Goal: Transaction & Acquisition: Book appointment/travel/reservation

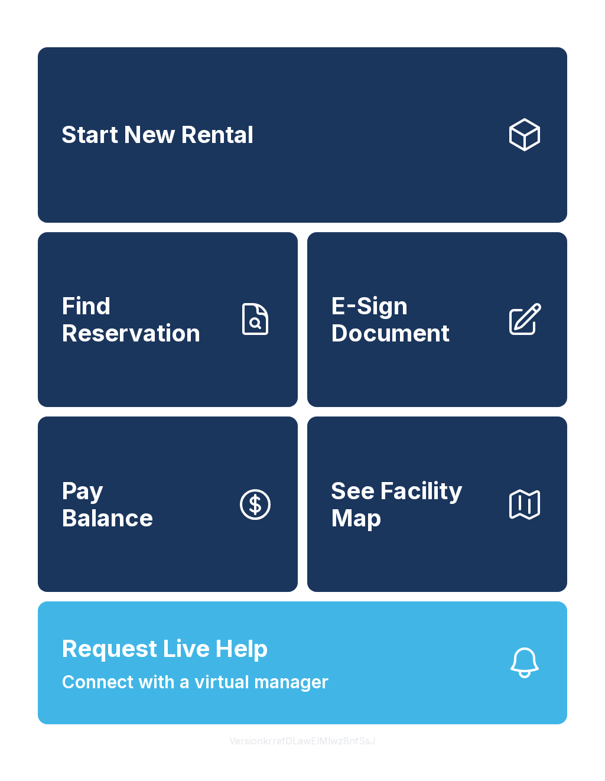
click at [324, 131] on link "Start New Rental" at bounding box center [302, 134] width 529 height 175
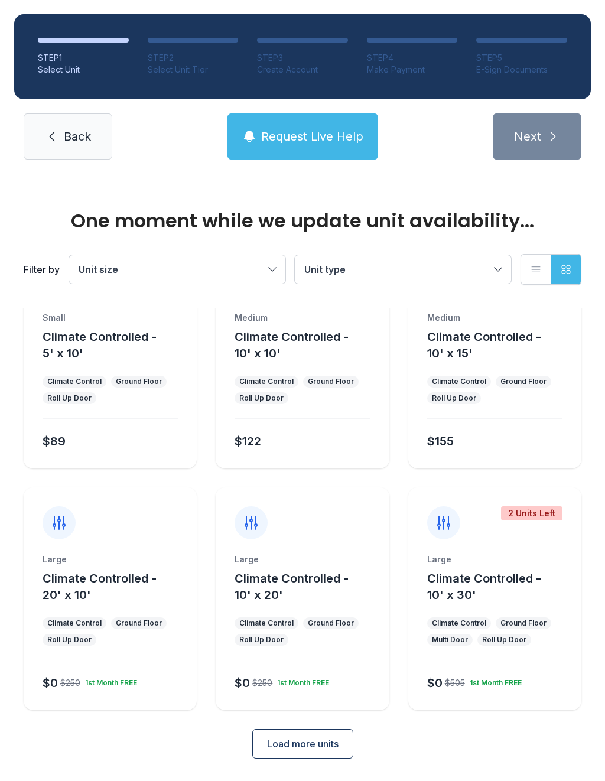
scroll to position [64, 0]
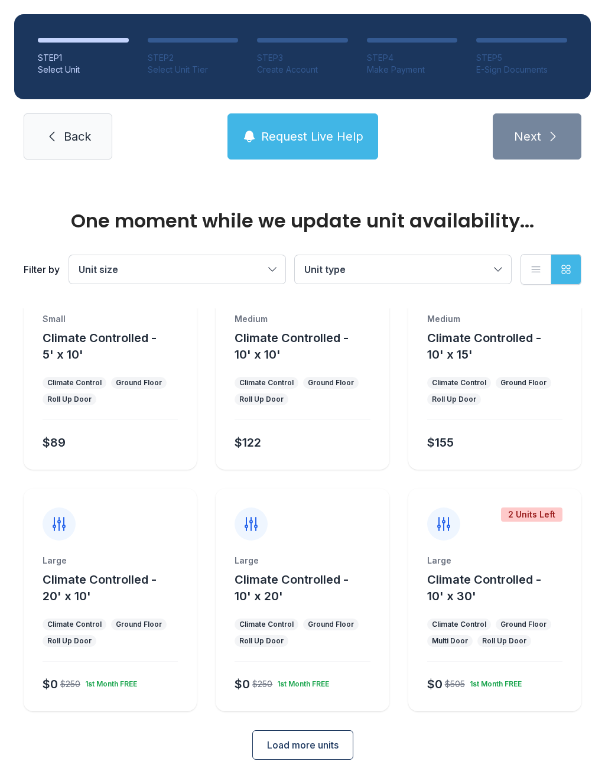
click at [244, 522] on icon at bounding box center [251, 524] width 19 height 19
click at [248, 523] on icon at bounding box center [251, 524] width 19 height 19
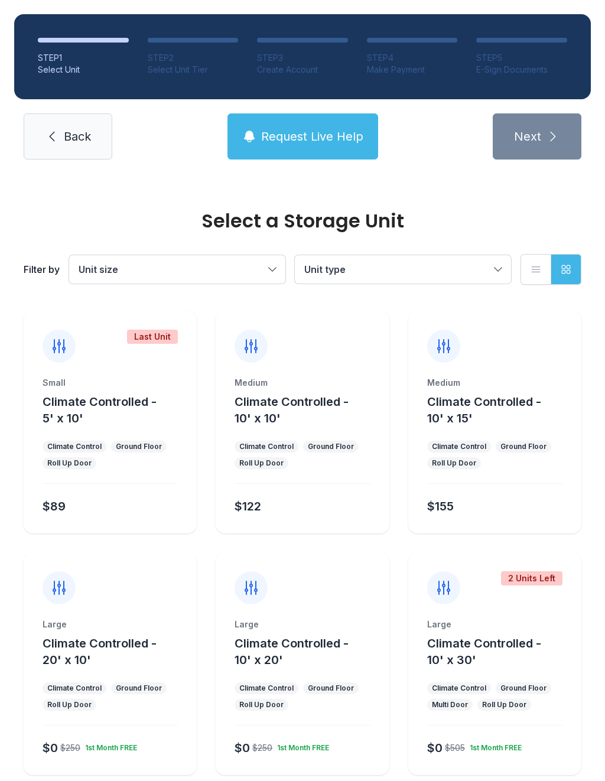
scroll to position [0, 0]
click at [175, 274] on span "Unit size" at bounding box center [172, 269] width 186 height 14
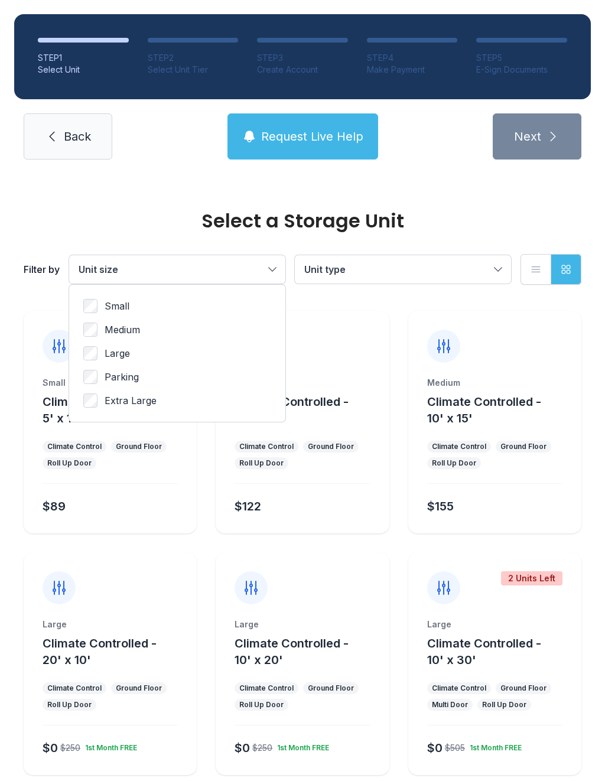
click at [213, 260] on button "Unit size" at bounding box center [177, 269] width 216 height 28
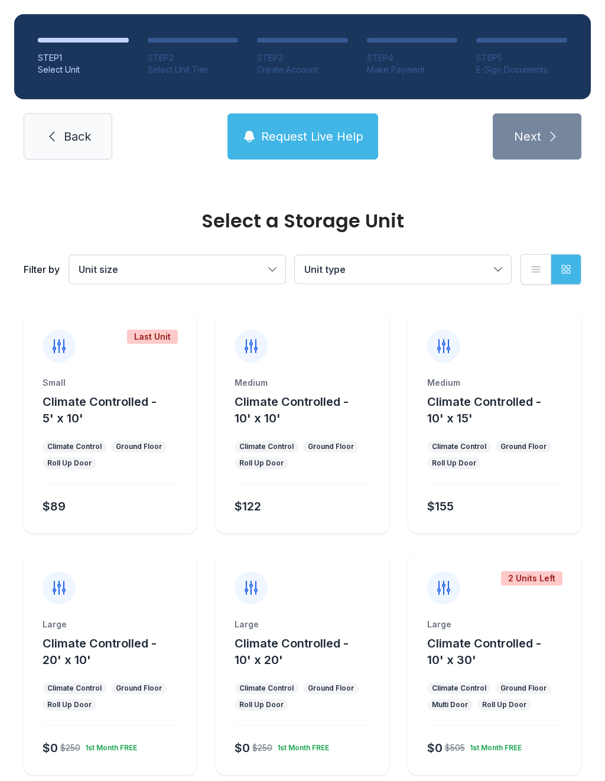
click at [356, 272] on span "Unit type" at bounding box center [397, 269] width 186 height 14
click at [342, 278] on button "Unit type" at bounding box center [403, 269] width 216 height 28
click at [535, 262] on button "List view" at bounding box center [536, 269] width 31 height 31
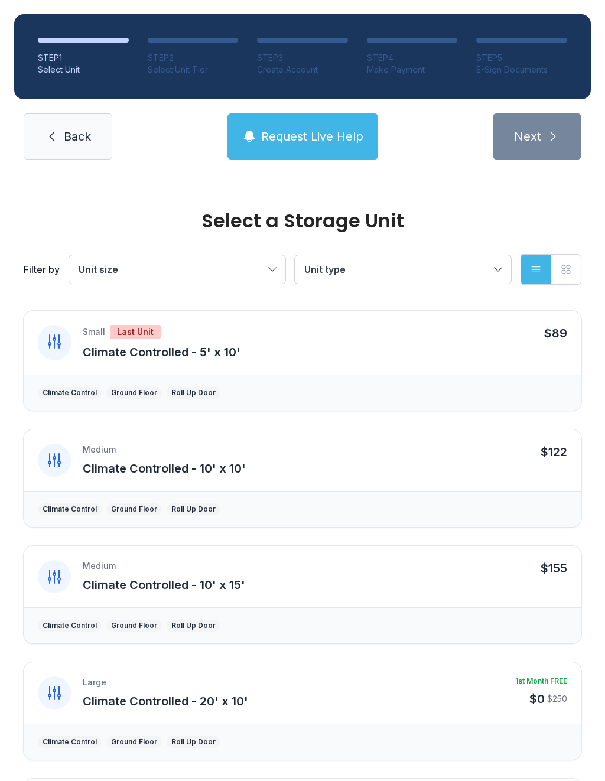
click at [567, 264] on icon "button" at bounding box center [566, 270] width 12 height 12
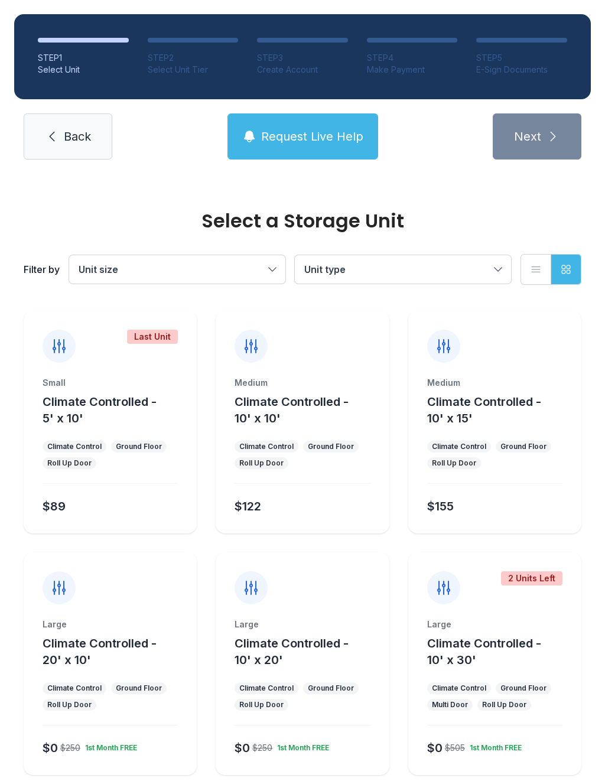
click at [76, 133] on span "Back" at bounding box center [77, 136] width 27 height 17
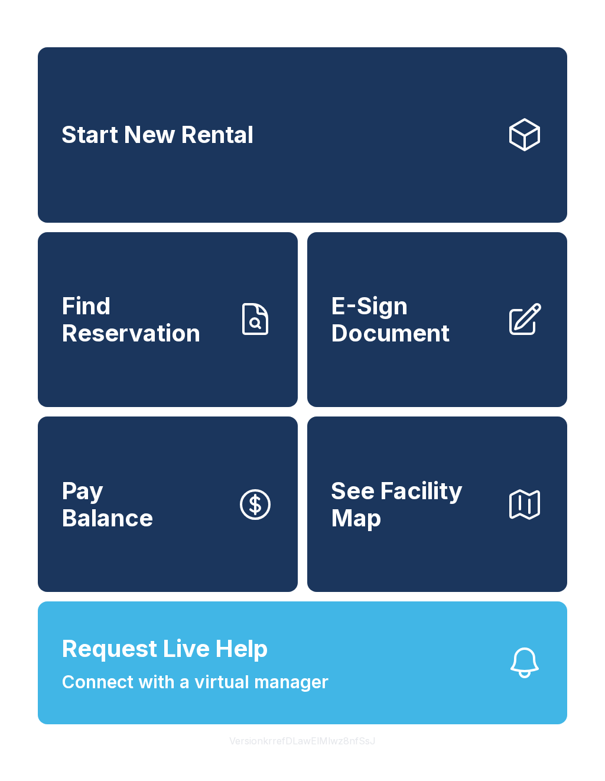
click at [159, 327] on span "Find Reservation" at bounding box center [143, 319] width 165 height 54
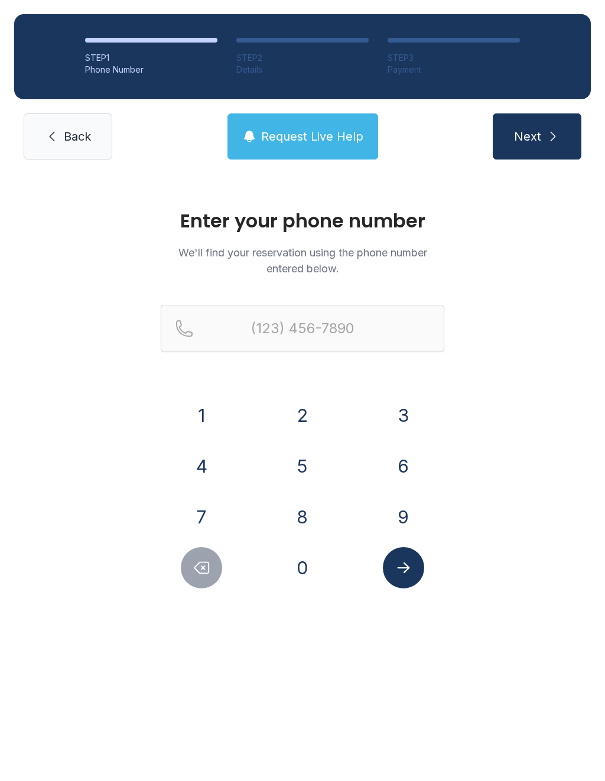
click at [71, 135] on span "Back" at bounding box center [77, 136] width 27 height 17
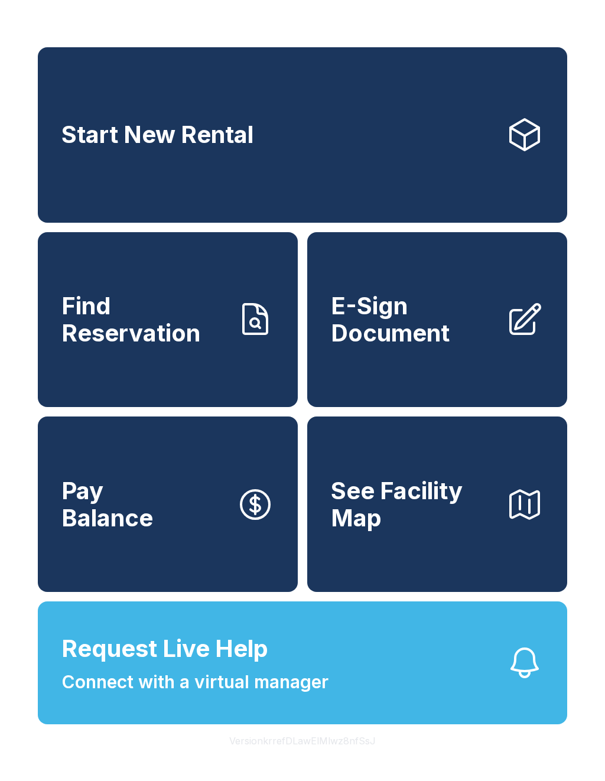
click at [106, 531] on span "Pay Balance" at bounding box center [107, 504] width 92 height 54
click at [412, 512] on span "See Facility Map" at bounding box center [413, 504] width 165 height 54
click at [141, 558] on button "Pay Balance" at bounding box center [168, 504] width 260 height 175
click at [448, 378] on link "E-Sign Document" at bounding box center [437, 319] width 260 height 175
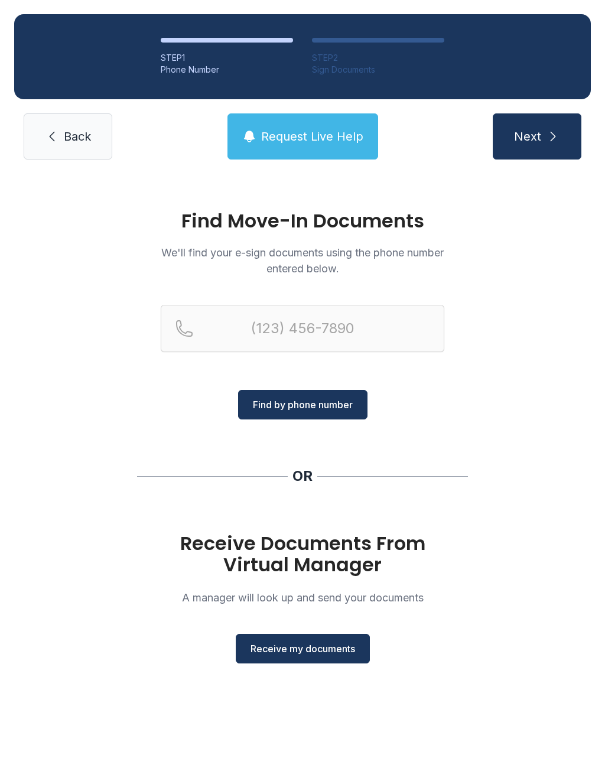
click at [66, 134] on span "Back" at bounding box center [77, 136] width 27 height 17
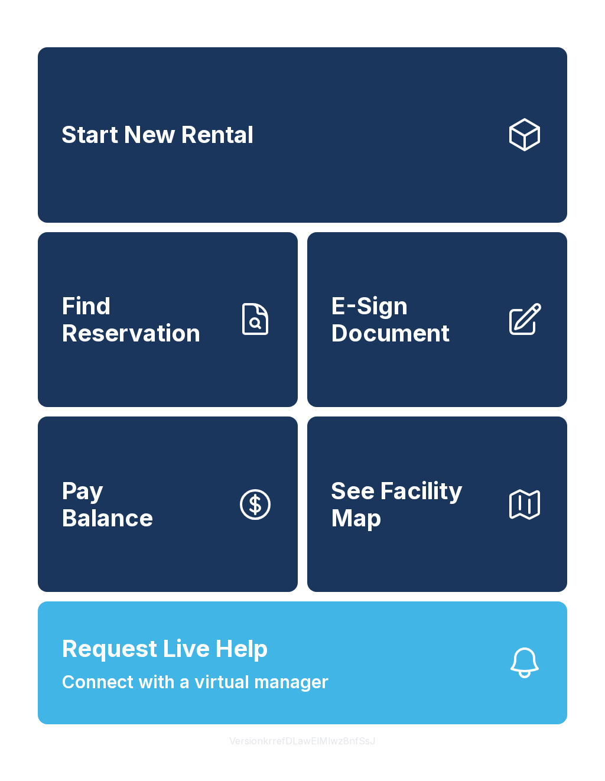
click at [270, 168] on link "Start New Rental" at bounding box center [302, 134] width 529 height 175
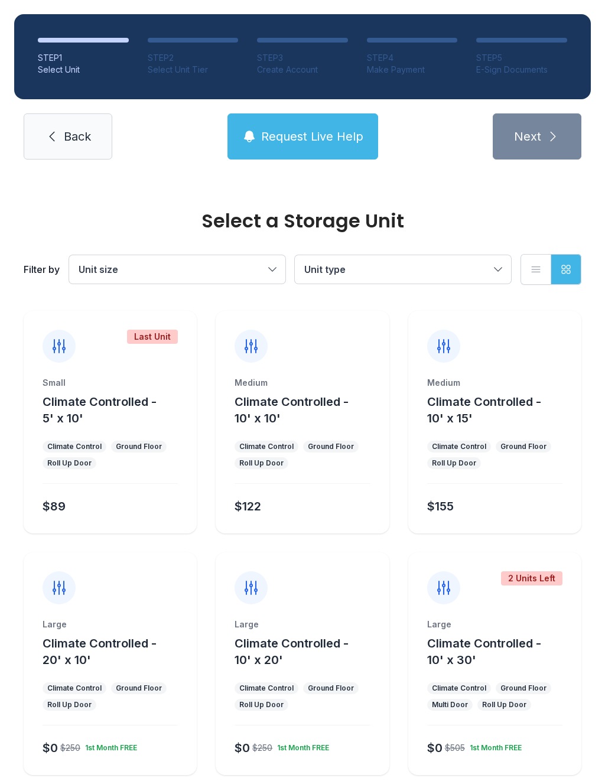
click at [287, 501] on div "$122" at bounding box center [300, 503] width 140 height 21
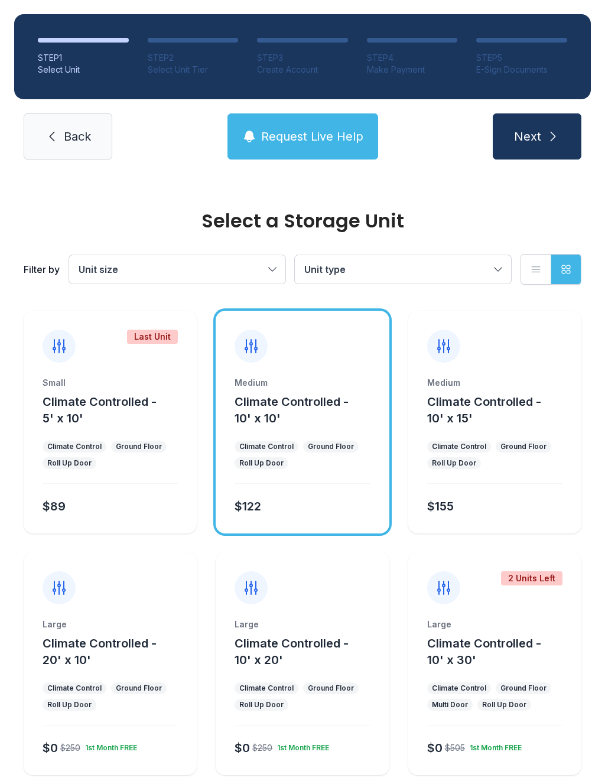
click at [536, 138] on span "Next" at bounding box center [527, 136] width 27 height 17
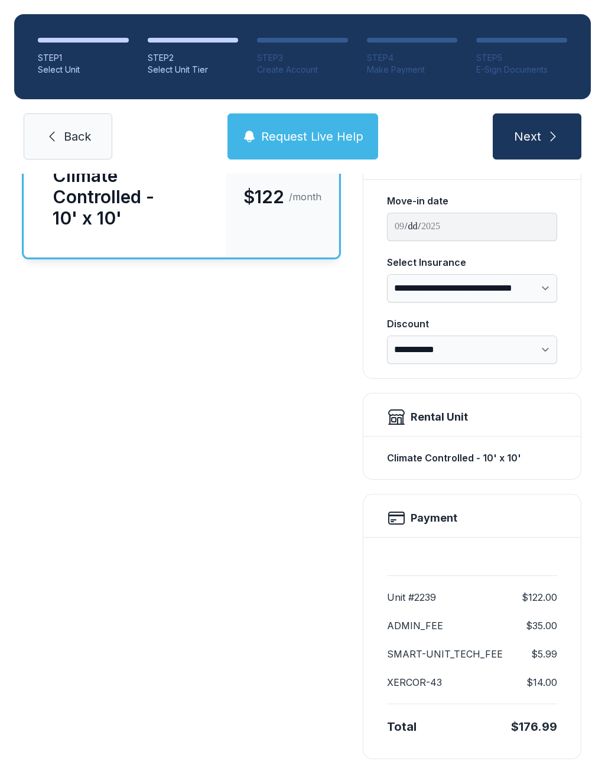
scroll to position [118, 0]
click at [554, 134] on icon "submit" at bounding box center [553, 136] width 14 height 14
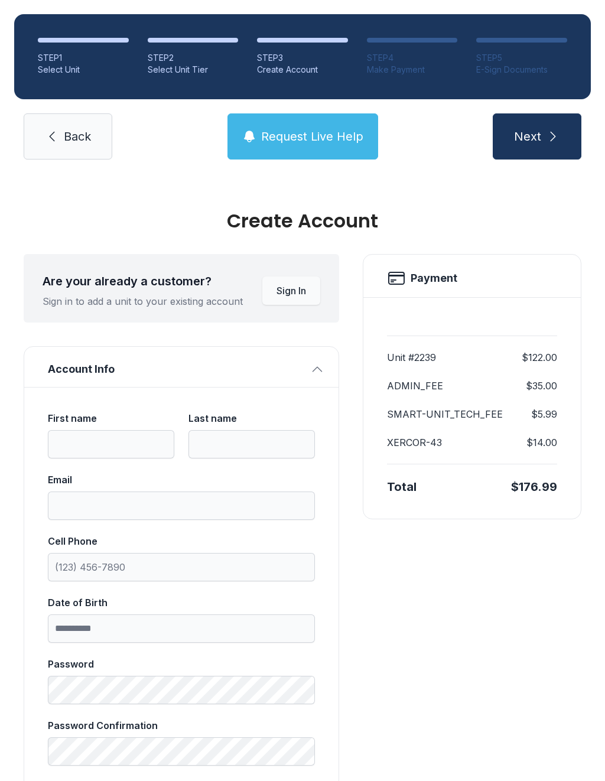
click at [68, 132] on span "Back" at bounding box center [77, 136] width 27 height 17
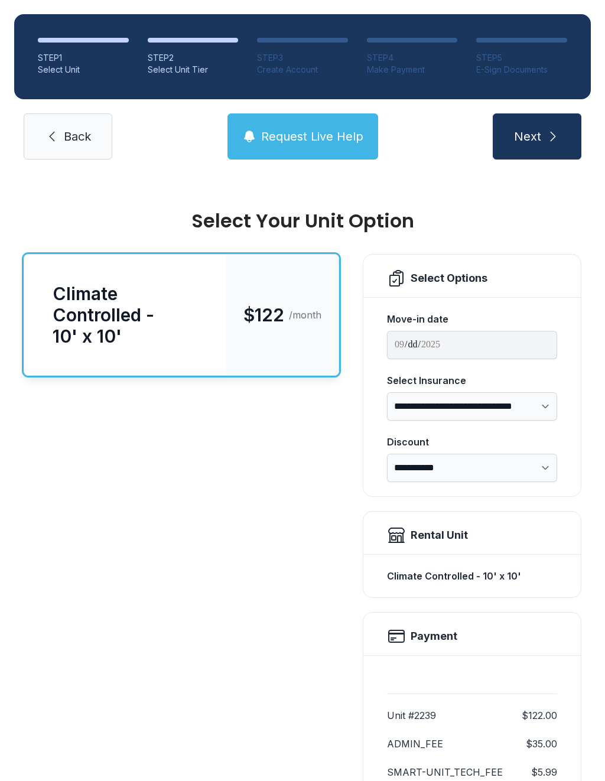
click at [68, 132] on span "Back" at bounding box center [77, 136] width 27 height 17
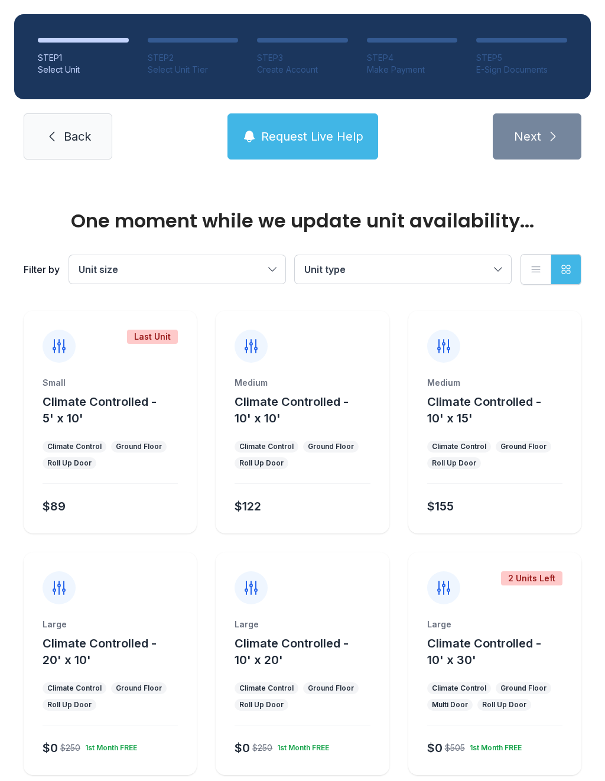
click at [62, 139] on link "Back" at bounding box center [68, 136] width 89 height 46
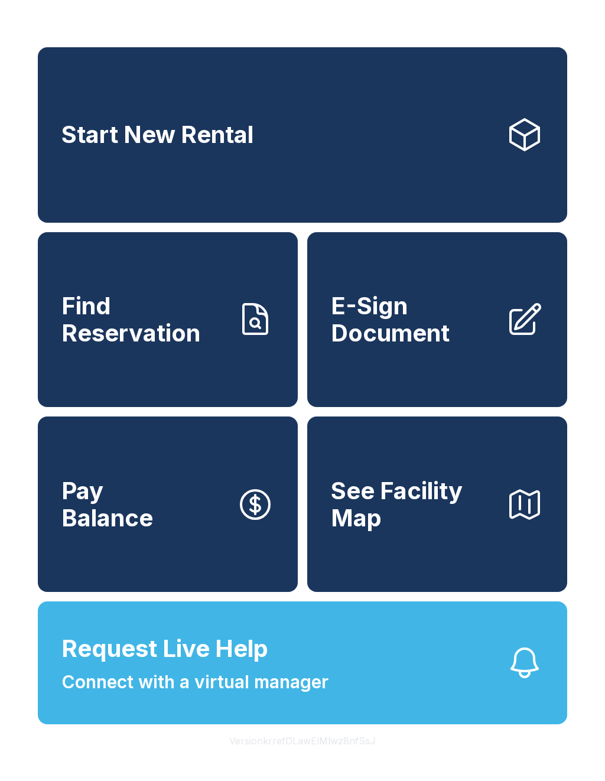
click at [66, 136] on span "Start New Rental" at bounding box center [157, 134] width 192 height 27
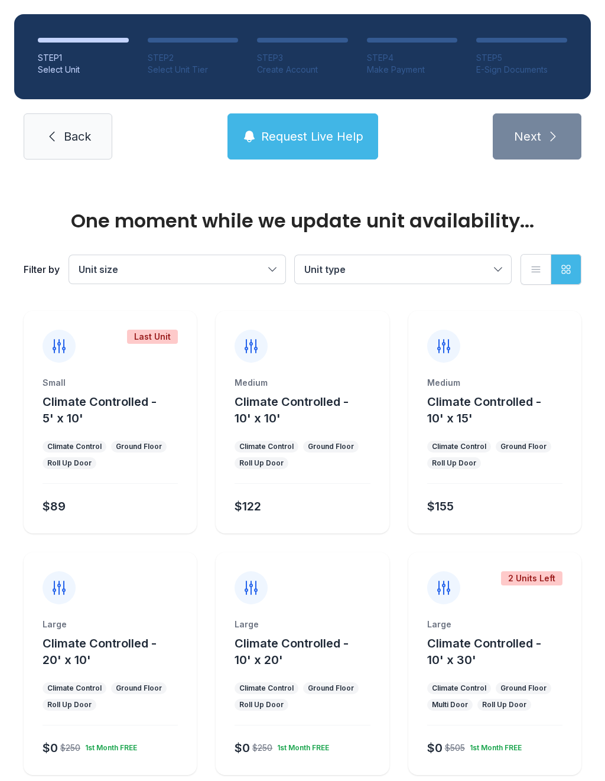
click at [87, 153] on link "Back" at bounding box center [68, 136] width 89 height 46
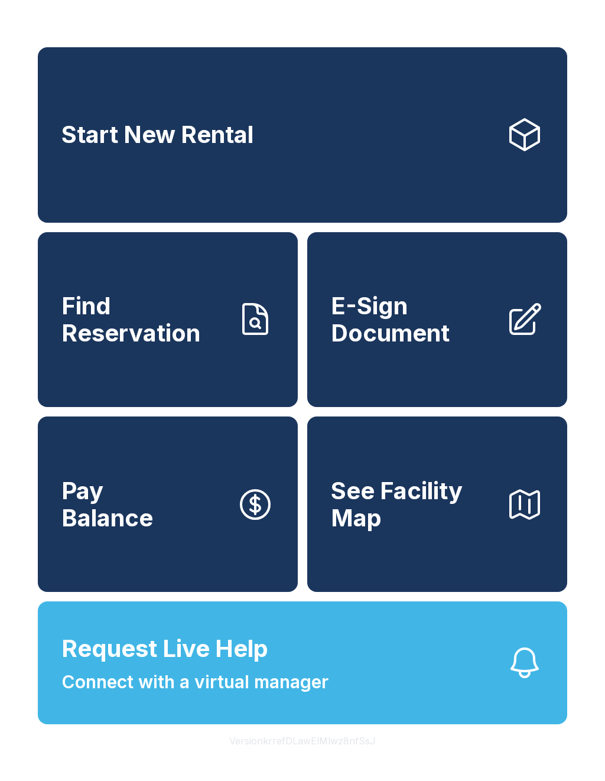
click at [188, 164] on link "Start New Rental" at bounding box center [302, 134] width 529 height 175
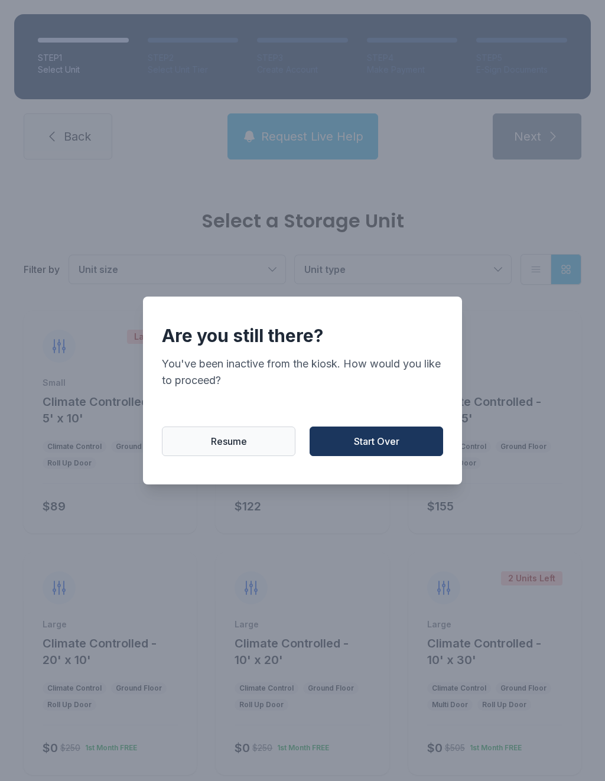
click at [380, 447] on span "Start Over" at bounding box center [376, 441] width 45 height 14
